Goal: Information Seeking & Learning: Learn about a topic

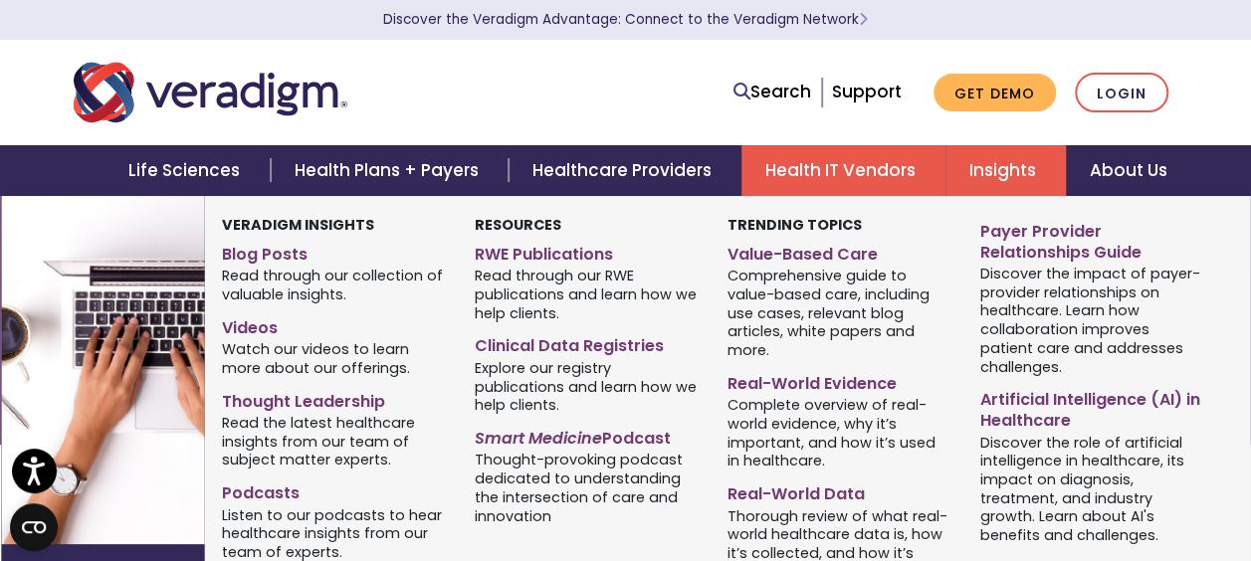
click at [1011, 173] on link "Insights" at bounding box center [1005, 170] width 120 height 51
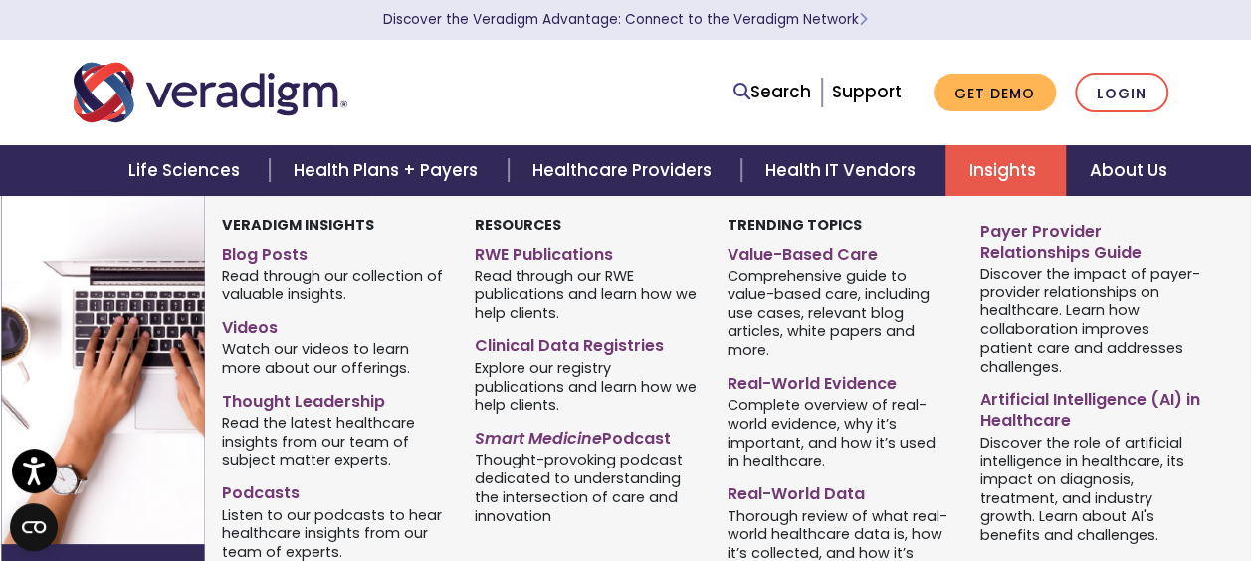
scroll to position [100, 0]
click at [773, 501] on link "Real-World Data" at bounding box center [839, 491] width 223 height 29
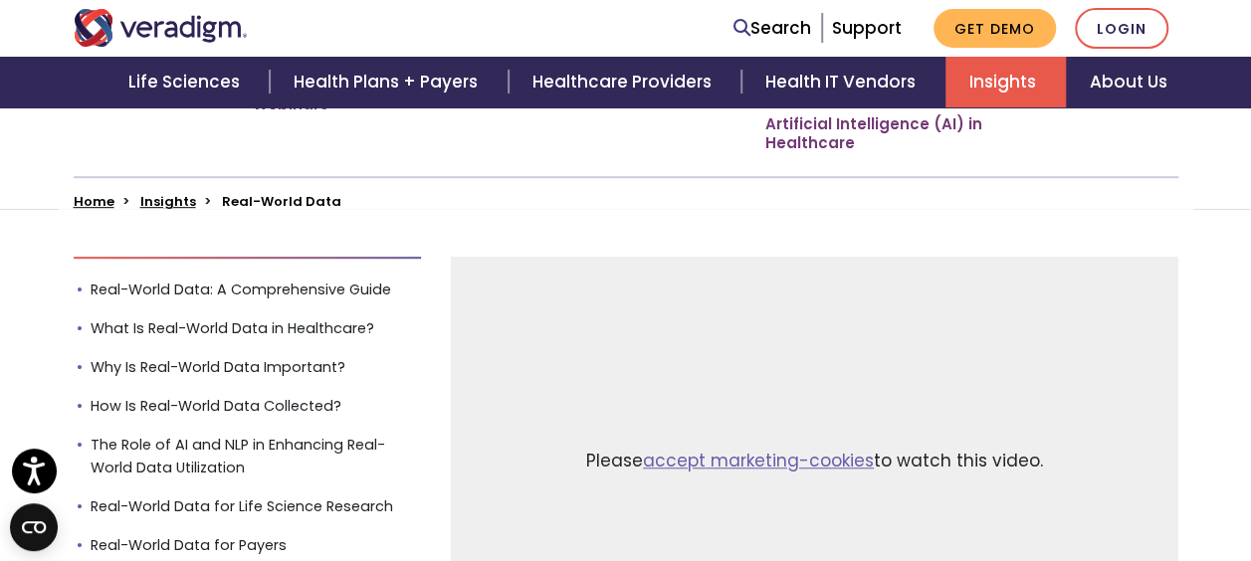
scroll to position [498, 0]
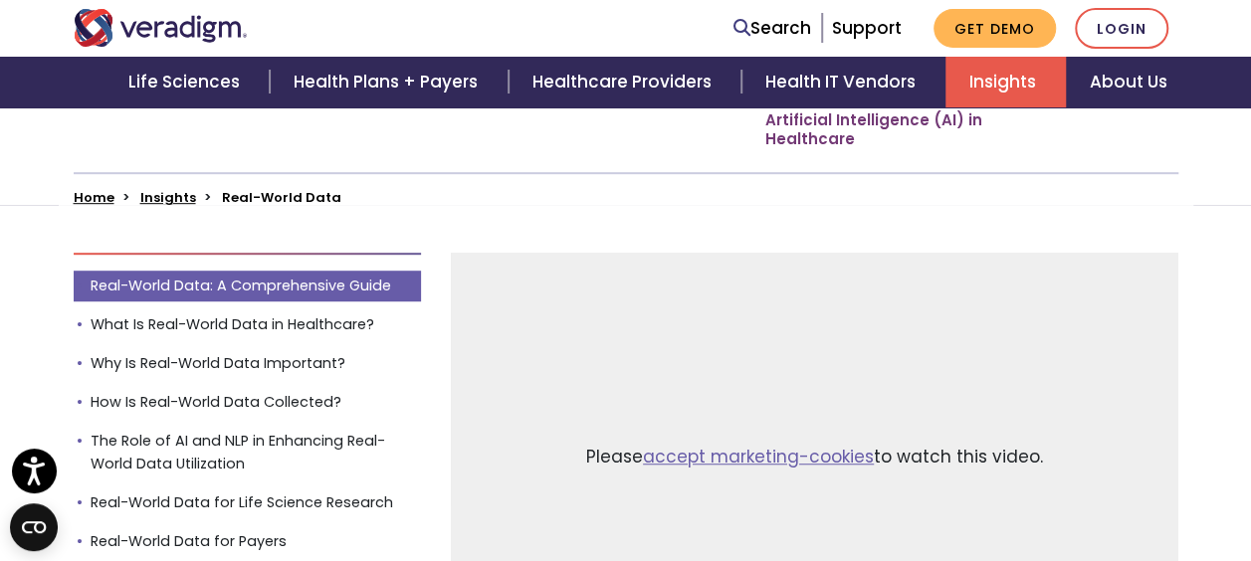
click at [328, 279] on link "Real-World Data: A Comprehensive Guide" at bounding box center [248, 286] width 348 height 31
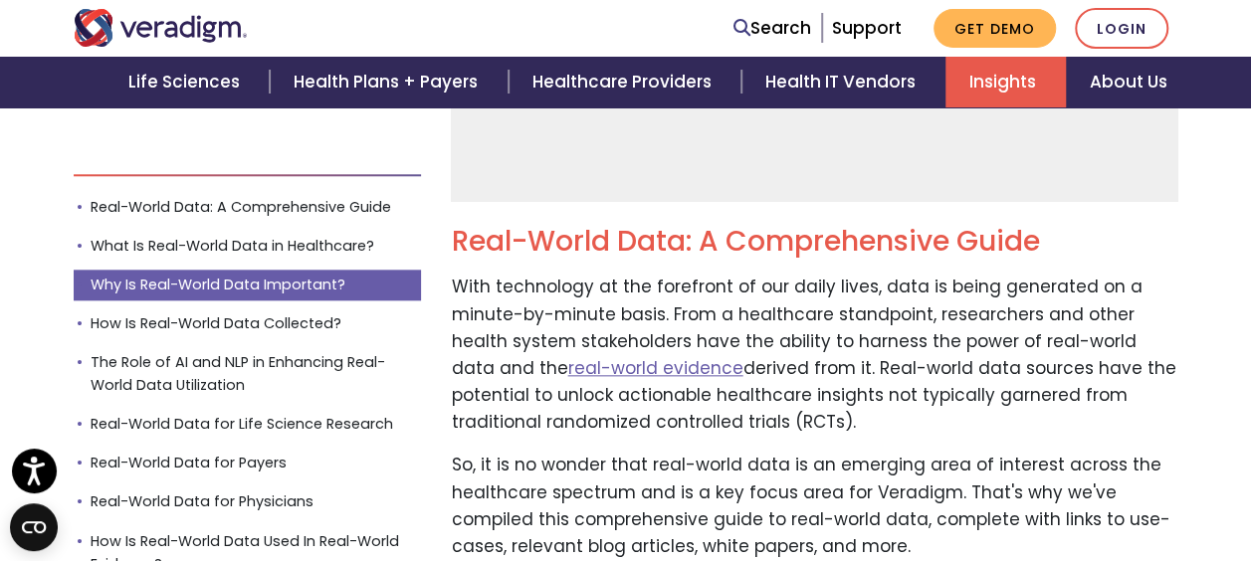
scroll to position [1039, 0]
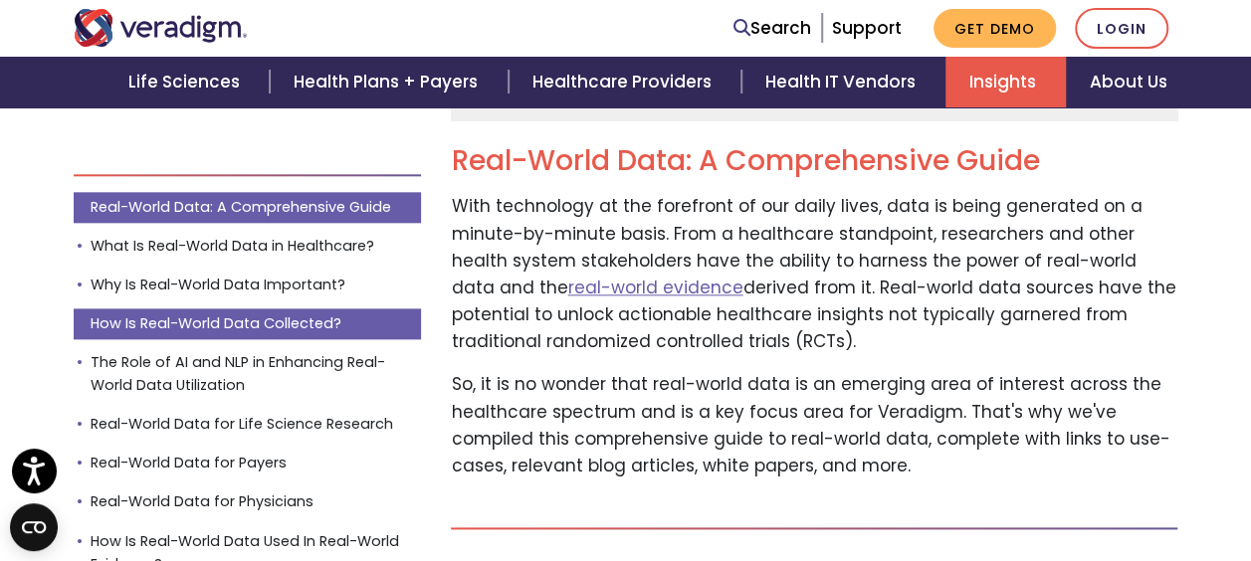
click at [183, 315] on link "How Is Real-World Data Collected?" at bounding box center [248, 324] width 348 height 31
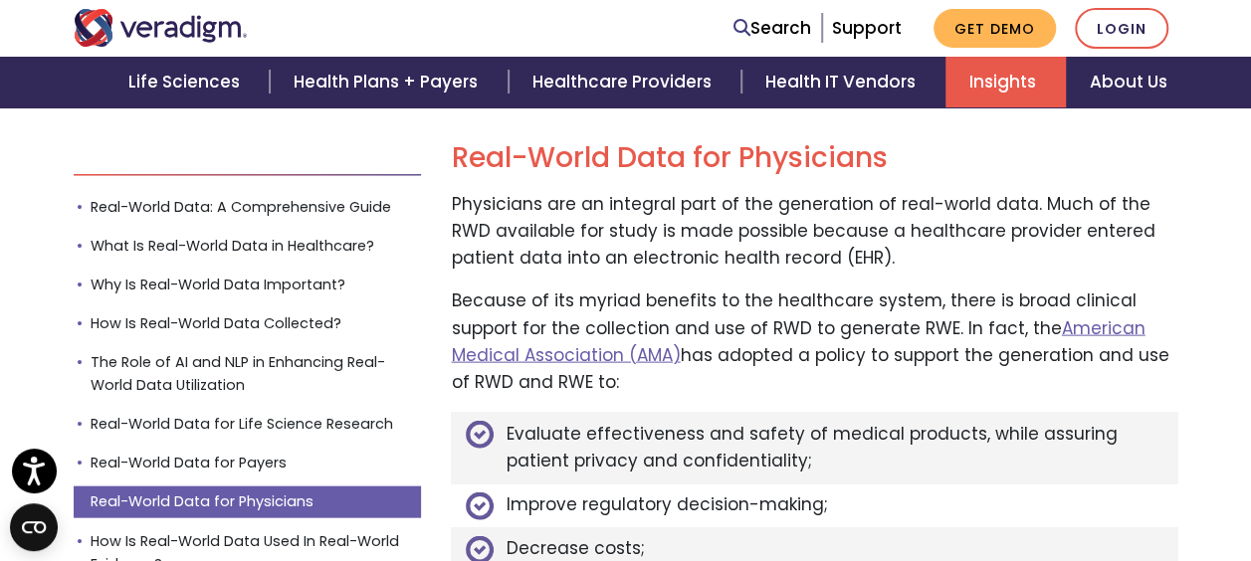
scroll to position [5870, 0]
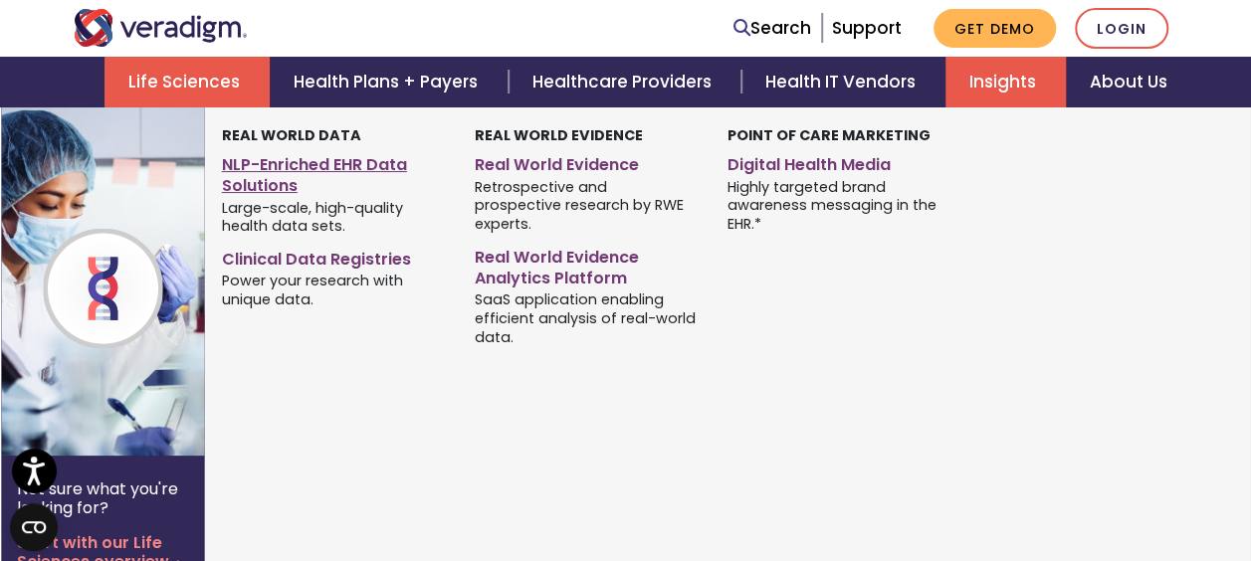
click at [256, 173] on link "NLP-Enriched EHR Data Solutions" at bounding box center [333, 172] width 223 height 50
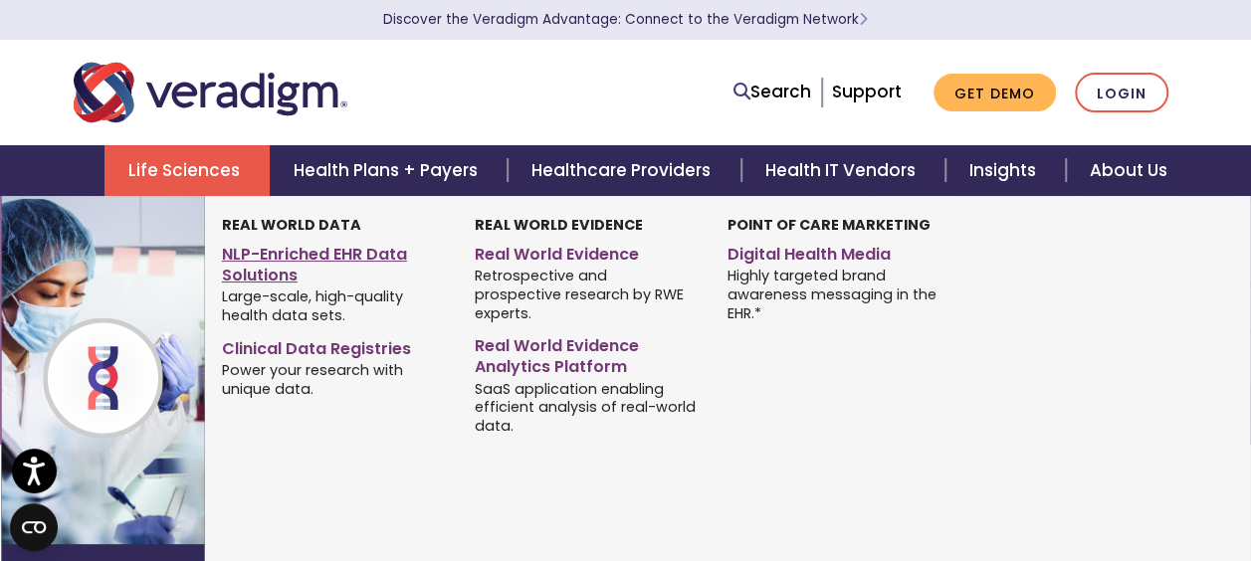
click at [279, 255] on link "NLP-Enriched EHR Data Solutions" at bounding box center [333, 262] width 223 height 50
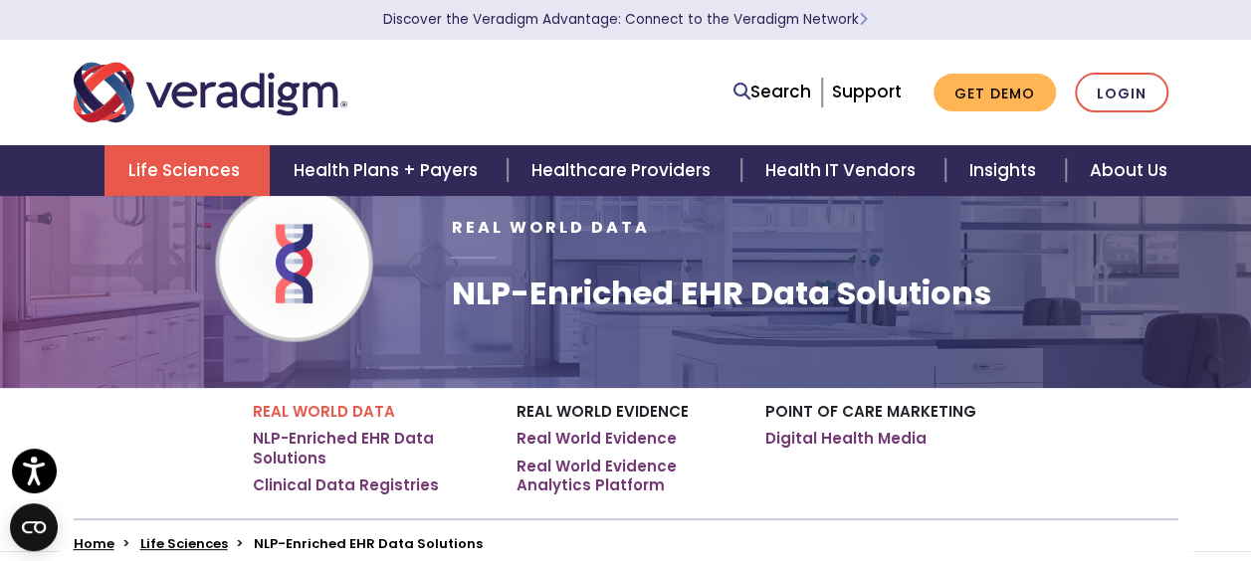
scroll to position [100, 0]
